Goal: Communication & Community: Answer question/provide support

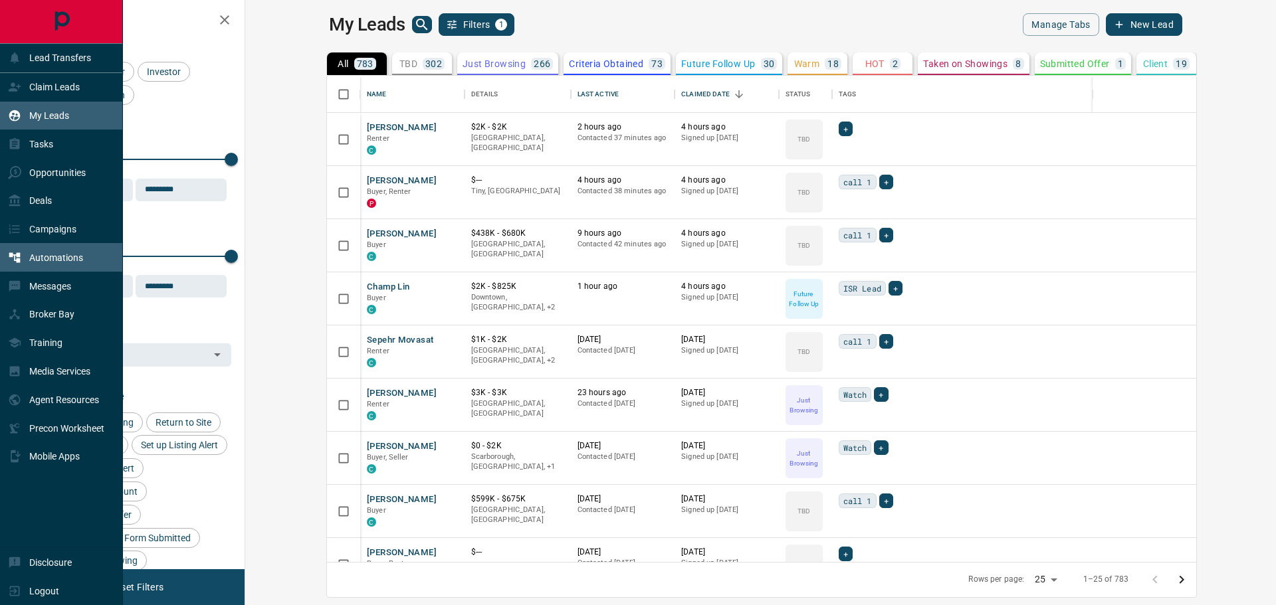
scroll to position [476, 1015]
click at [37, 282] on p "Messages" at bounding box center [50, 286] width 42 height 11
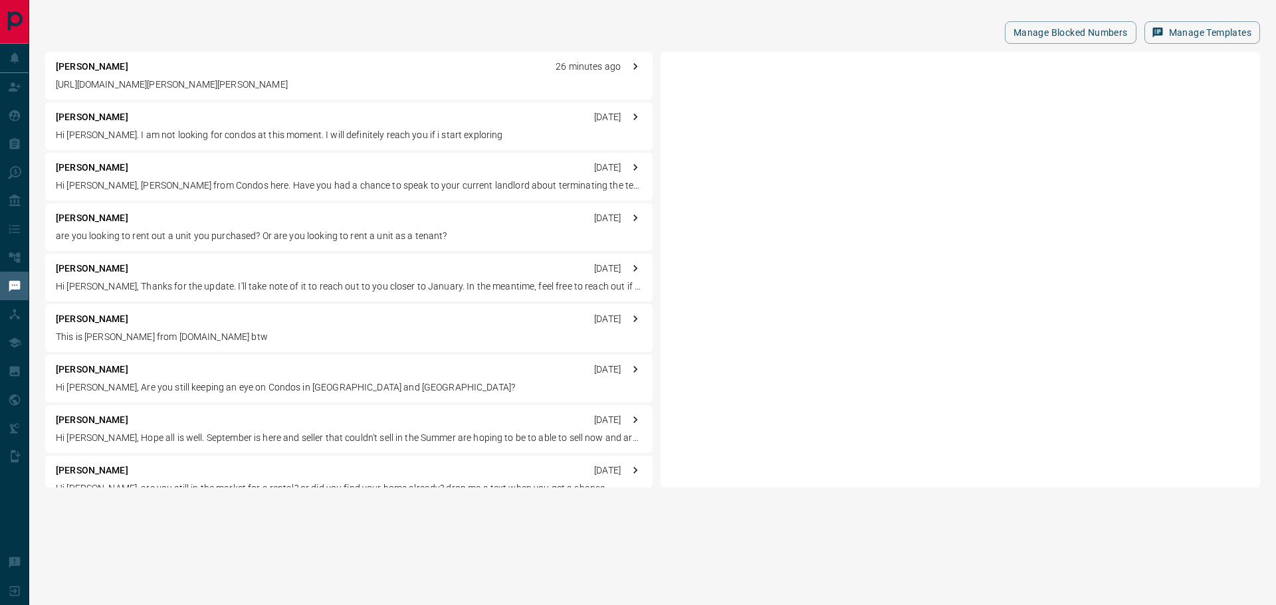
click at [107, 76] on div "[PERSON_NAME] 26 minutes ago [URL][DOMAIN_NAME][PERSON_NAME][PERSON_NAME]" at bounding box center [348, 76] width 607 height 48
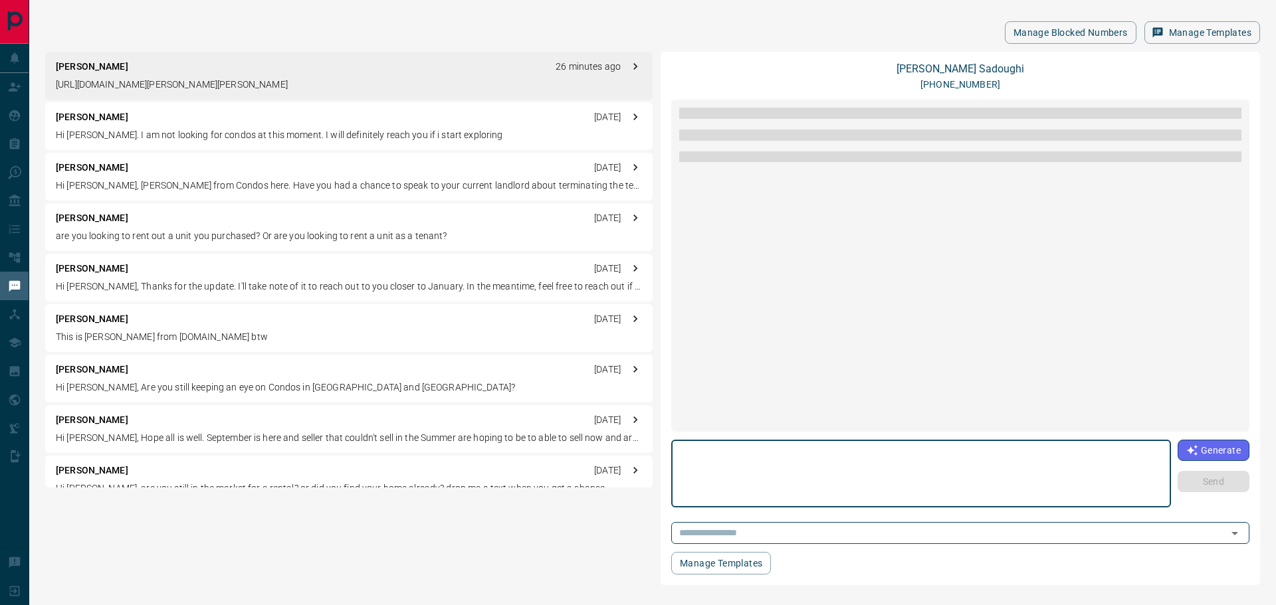
scroll to position [84, 0]
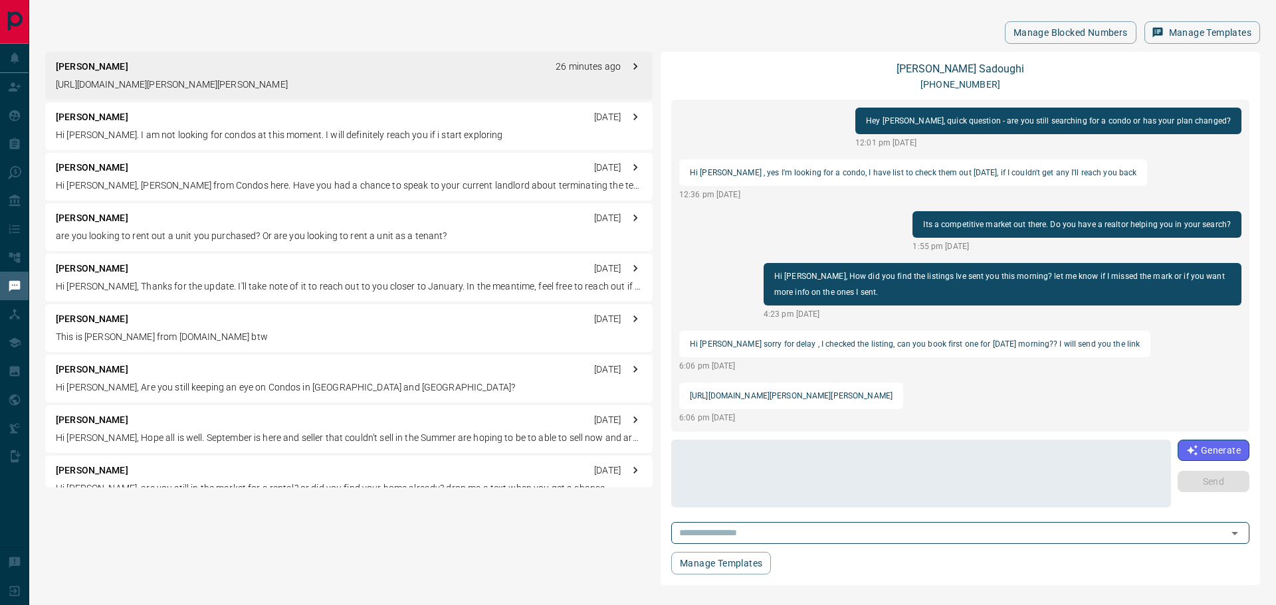
drag, startPoint x: 1090, startPoint y: 395, endPoint x: 685, endPoint y: 385, distance: 405.4
click at [685, 385] on div "[URL][DOMAIN_NAME][PERSON_NAME][PERSON_NAME]" at bounding box center [791, 396] width 224 height 27
copy p "[URL][DOMAIN_NAME][PERSON_NAME][PERSON_NAME]"
click at [797, 420] on p "6:06 pm [DATE]" at bounding box center [791, 418] width 224 height 12
click at [811, 357] on div "Hi [PERSON_NAME] , it’s [PERSON_NAME] from [DOMAIN_NAME]. You recently signed u…" at bounding box center [960, 266] width 578 height 332
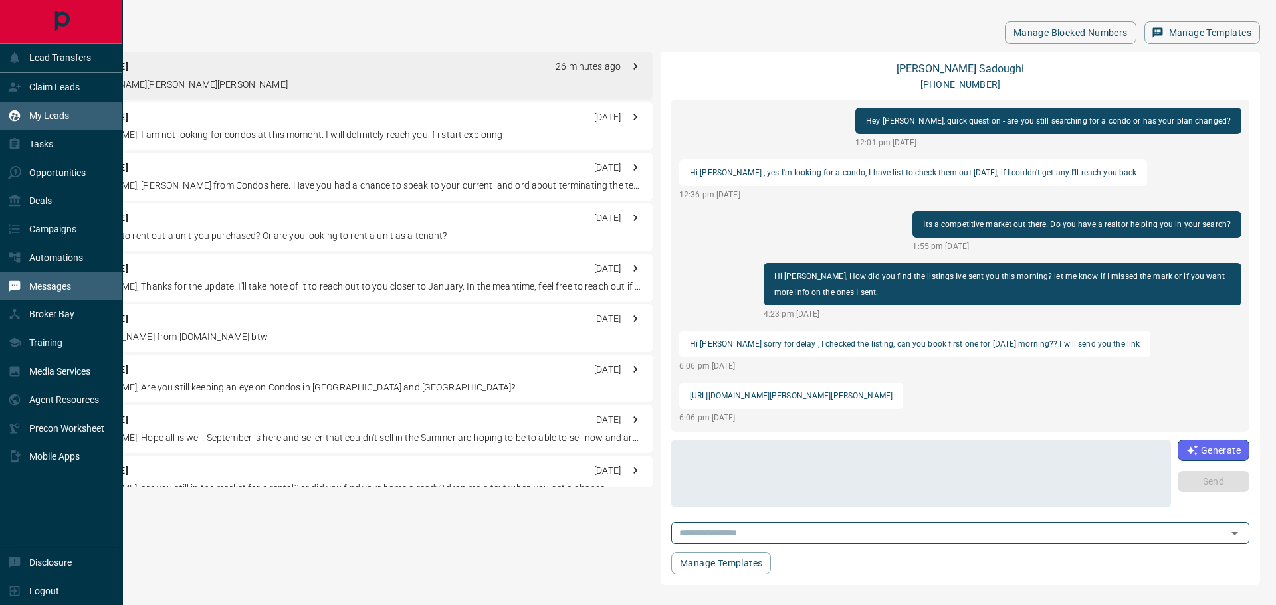
click at [54, 118] on p "My Leads" at bounding box center [49, 115] width 40 height 11
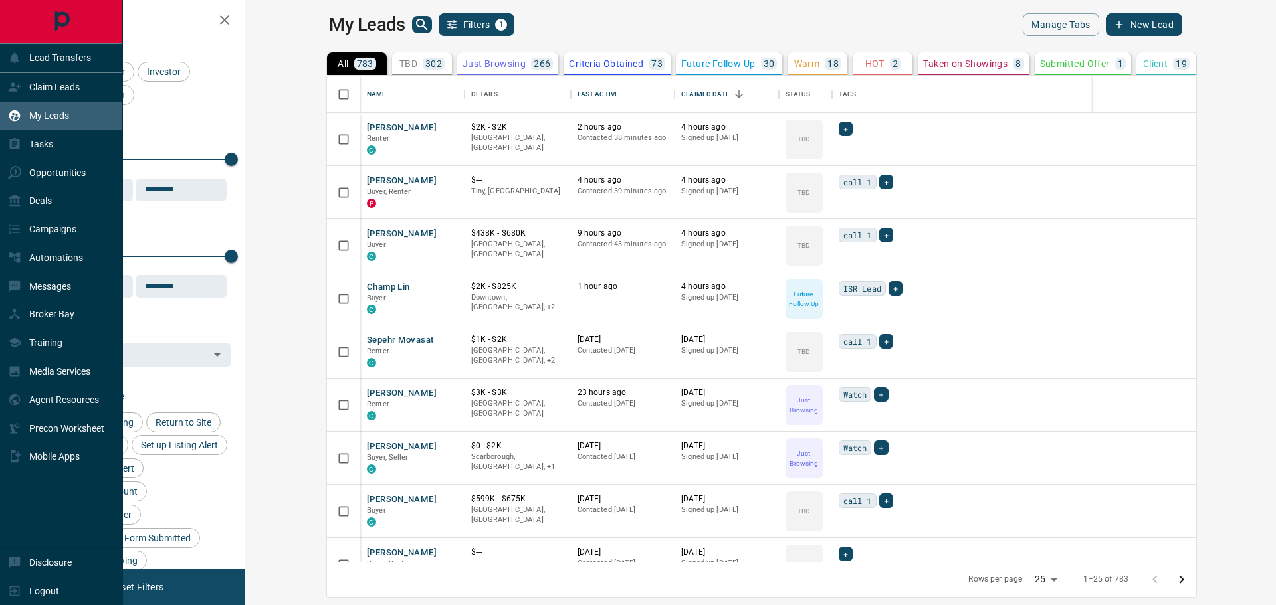
scroll to position [476, 1015]
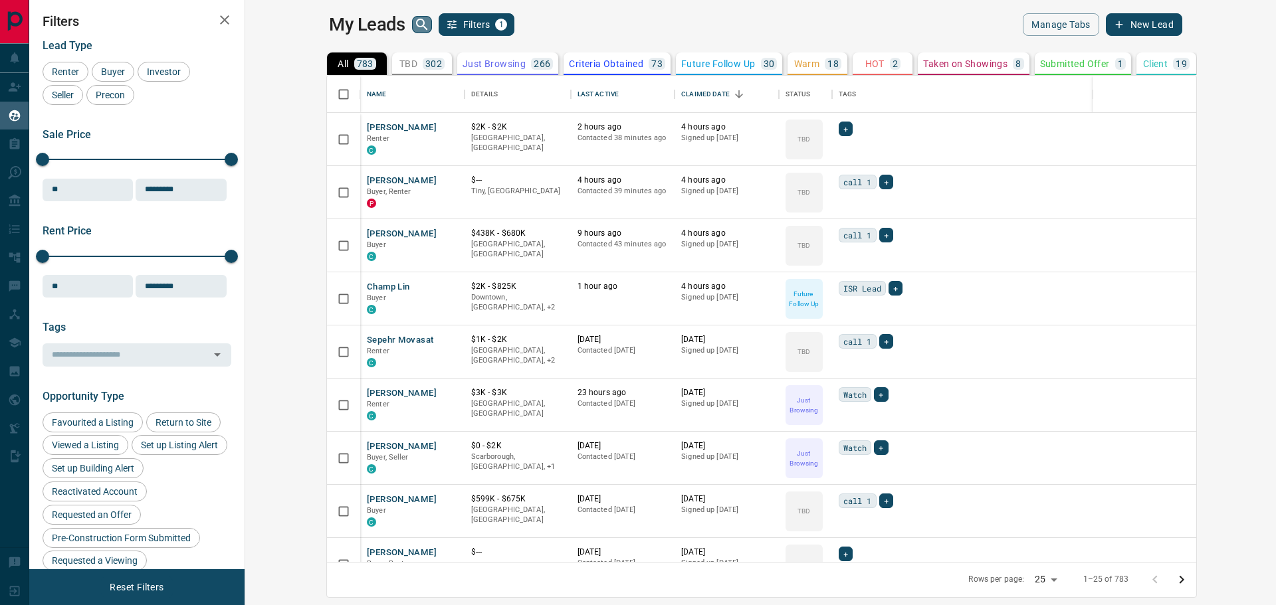
click at [414, 27] on icon "search button" at bounding box center [422, 25] width 16 height 16
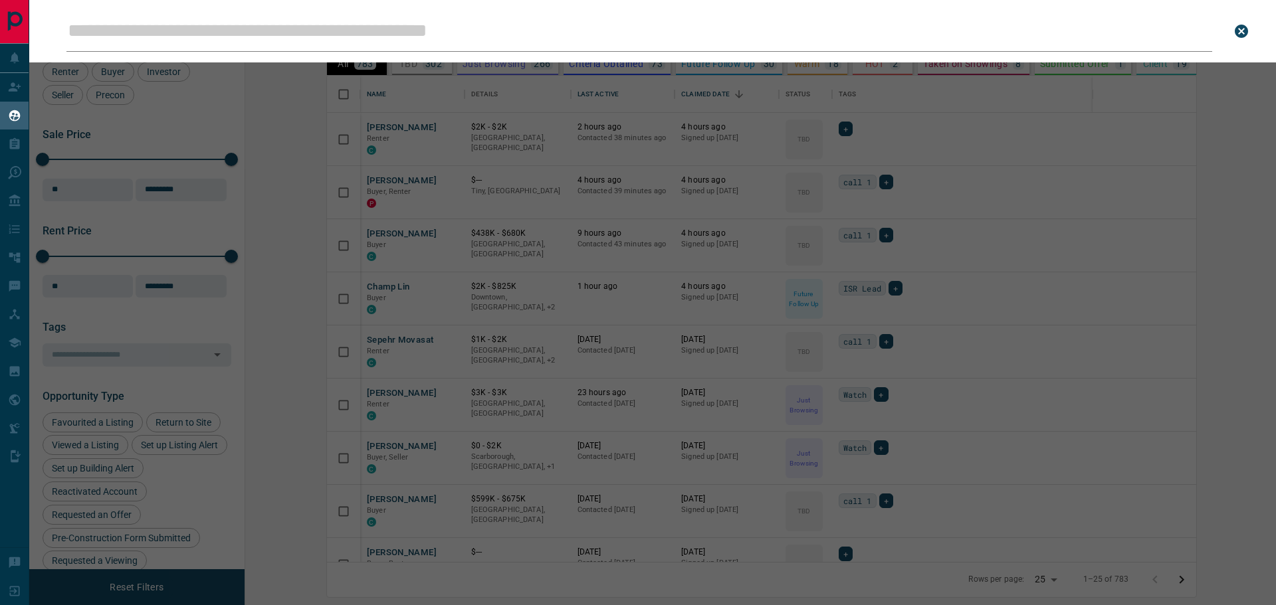
drag, startPoint x: 319, startPoint y: 37, endPoint x: 311, endPoint y: 41, distance: 8.9
click at [316, 38] on input "Leads Search Bar" at bounding box center [639, 31] width 1146 height 41
type input "*"
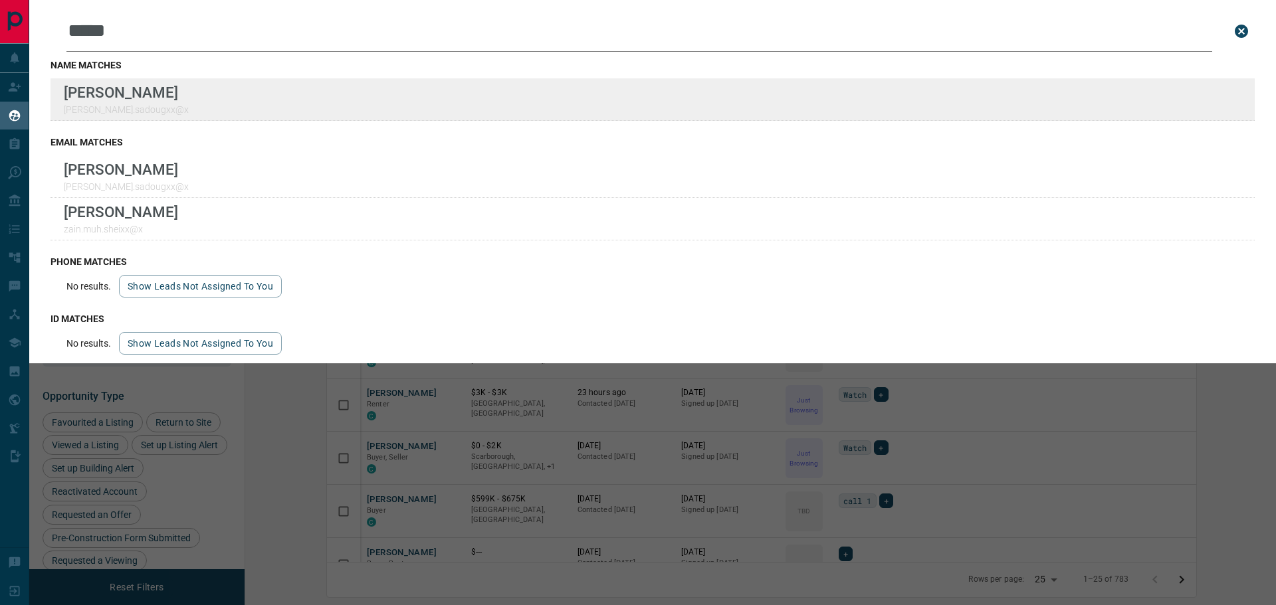
type input "*****"
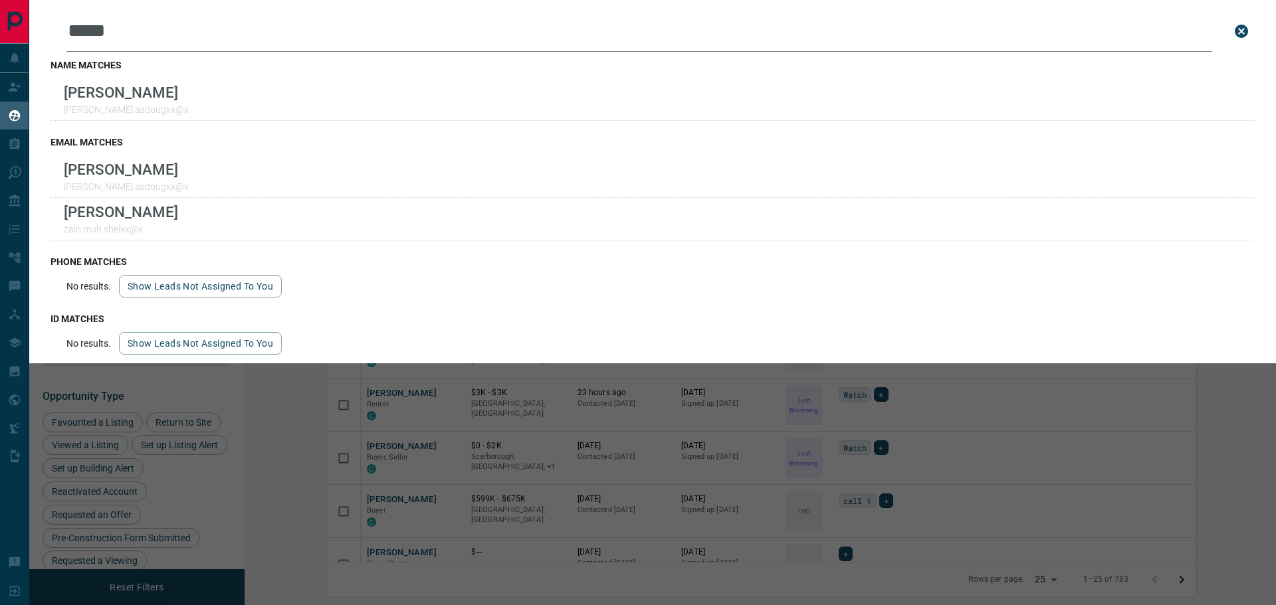
click at [1233, 29] on icon "close search bar" at bounding box center [1241, 31] width 16 height 16
